Goal: Transaction & Acquisition: Purchase product/service

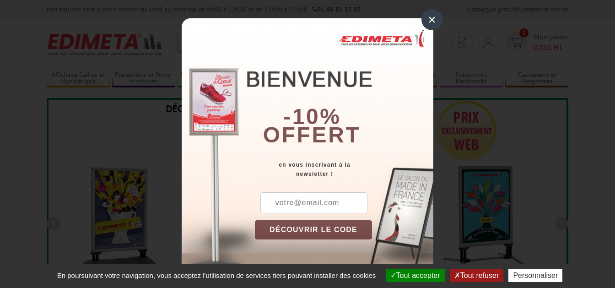
click at [296, 205] on input "text" at bounding box center [313, 202] width 107 height 21
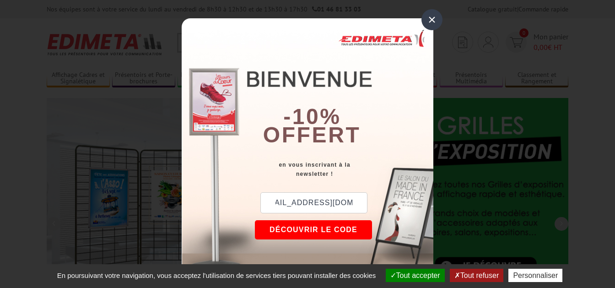
scroll to position [0, 18]
type input "[EMAIL_ADDRESS][DOMAIN_NAME]"
click at [306, 226] on button "DÉCOUVRIR LE CODE" at bounding box center [313, 229] width 117 height 19
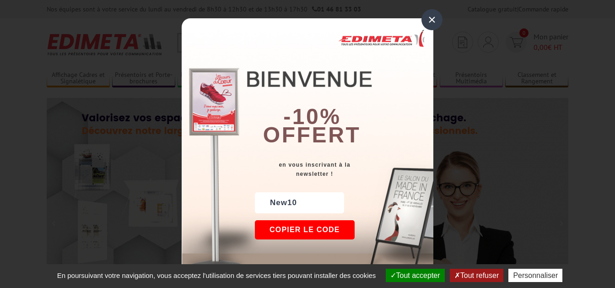
drag, startPoint x: 435, startPoint y: 18, endPoint x: 438, endPoint y: 35, distance: 17.1
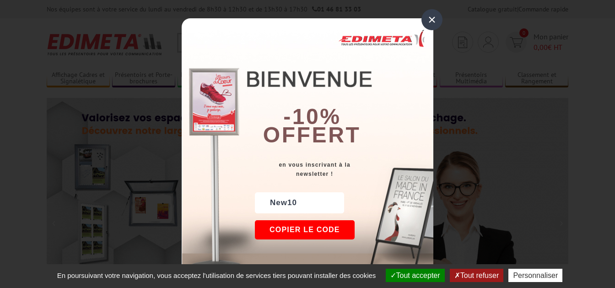
click at [435, 18] on div "×" at bounding box center [431, 19] width 21 height 21
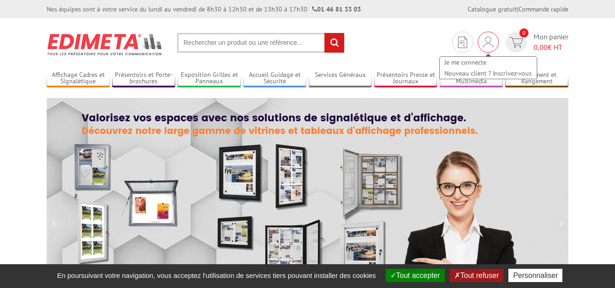
click at [486, 42] on img at bounding box center [488, 42] width 10 height 11
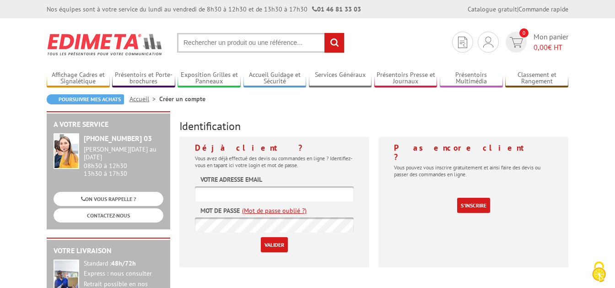
click at [204, 189] on input "text" at bounding box center [274, 193] width 159 height 15
type input "[EMAIL_ADDRESS][DOMAIN_NAME]"
click at [226, 224] on form "Votre adresse email noura.lamri@univ-lyon1.fr Mot de passe (Mot de passe oublié…" at bounding box center [274, 213] width 159 height 77
click at [271, 243] on input "Valider" at bounding box center [274, 244] width 27 height 15
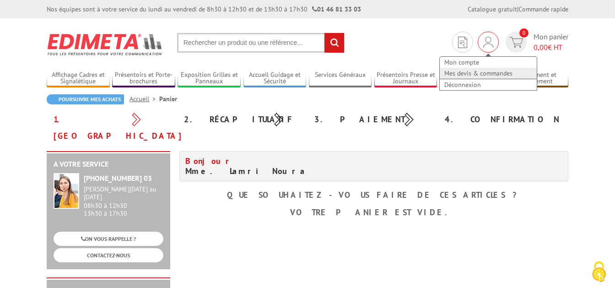
click at [476, 76] on link "Mes devis & commandes" at bounding box center [488, 73] width 97 height 11
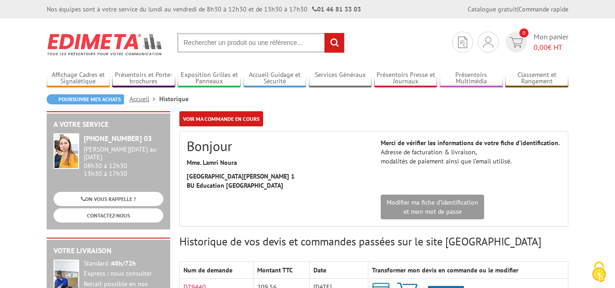
scroll to position [96, 0]
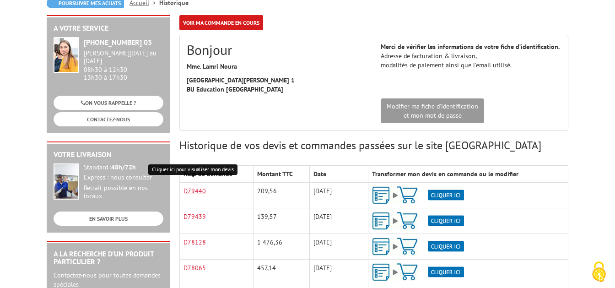
click at [196, 191] on link "D79440" at bounding box center [194, 191] width 22 height 8
click at [441, 193] on img at bounding box center [418, 195] width 92 height 18
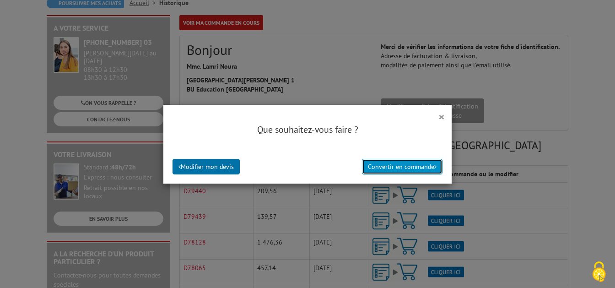
click at [388, 165] on button "Convertir en commande" at bounding box center [402, 167] width 80 height 16
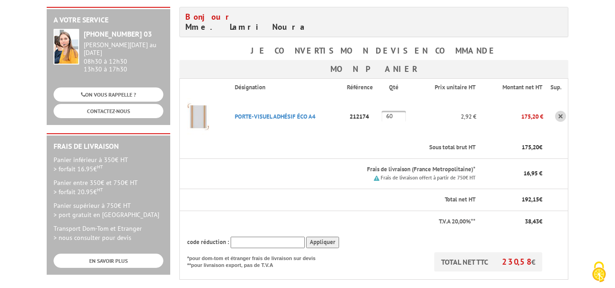
scroll to position [192, 0]
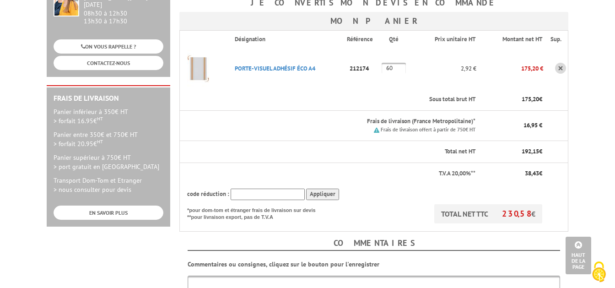
click at [246, 188] on input "text" at bounding box center [268, 193] width 74 height 11
type input "New10"
click at [326, 188] on input "Appliquer" at bounding box center [322, 193] width 33 height 11
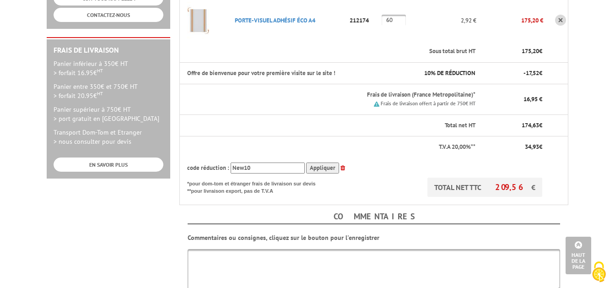
scroll to position [288, 0]
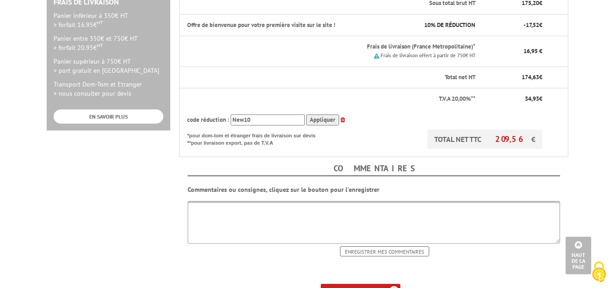
click at [194, 201] on textarea at bounding box center [374, 222] width 372 height 43
click at [448, 270] on p at bounding box center [373, 274] width 389 height 9
click at [355, 287] on b "ma commande" at bounding box center [363, 291] width 38 height 7
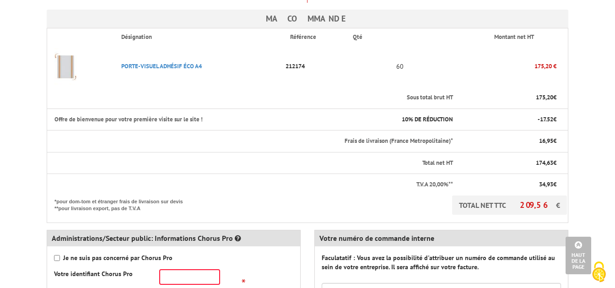
scroll to position [288, 0]
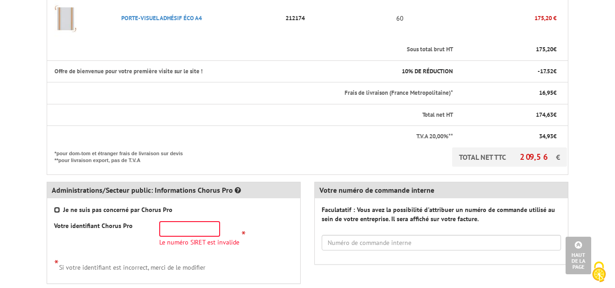
click at [59, 207] on input "Je ne suis pas concerné par Chorus Pro" at bounding box center [57, 210] width 6 height 6
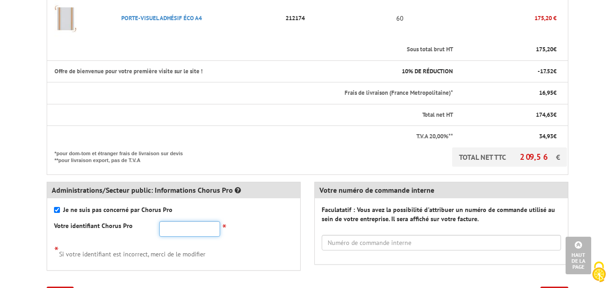
click at [164, 221] on input "text" at bounding box center [189, 229] width 61 height 16
checkbox input "false"
type input "19691774400019"
click at [269, 243] on div "* Si votre identifiant est incorrect, merci de le modifier" at bounding box center [173, 250] width 239 height 15
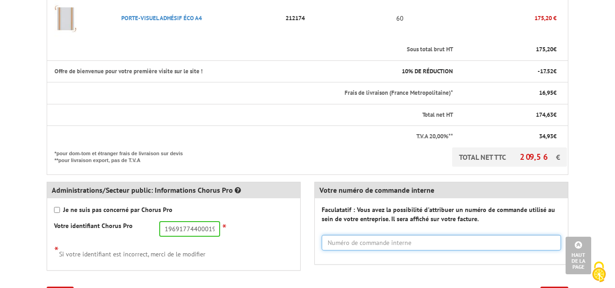
click at [327, 235] on input "text" at bounding box center [441, 243] width 239 height 16
type input ","
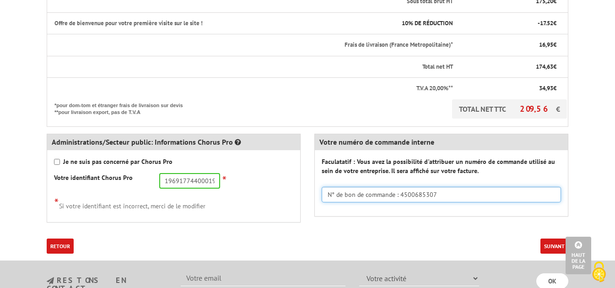
scroll to position [384, 0]
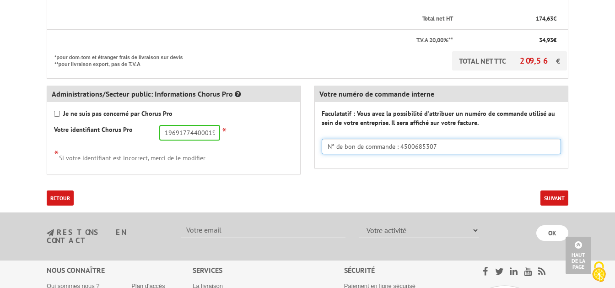
type input "N° de bon de commande : 4500685307"
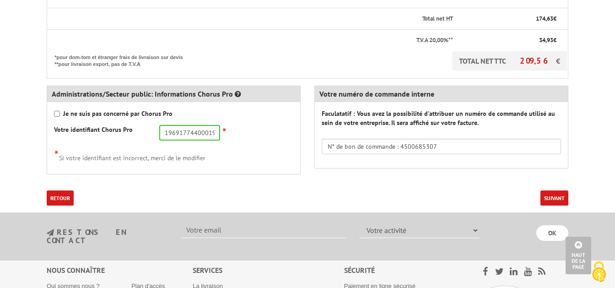
click at [556, 190] on button "Suivant" at bounding box center [554, 197] width 28 height 15
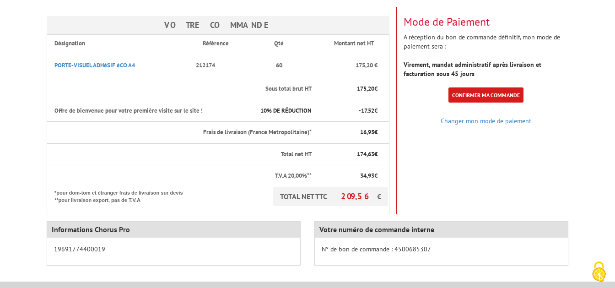
scroll to position [48, 0]
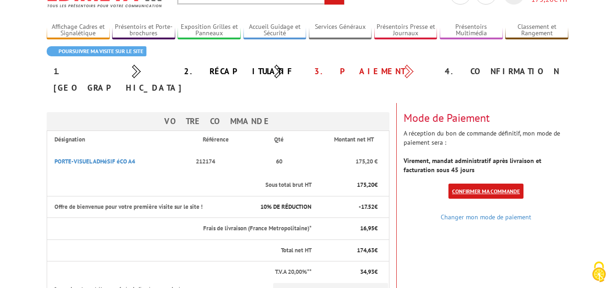
click at [479, 183] on link "Confirmer ma commande" at bounding box center [485, 190] width 75 height 15
